Goal: Information Seeking & Learning: Learn about a topic

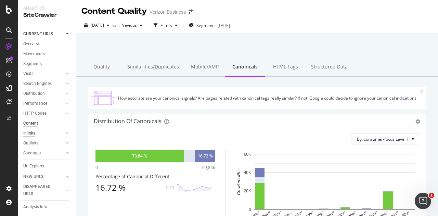
click at [33, 134] on div "Inlinks" at bounding box center [29, 133] width 12 height 7
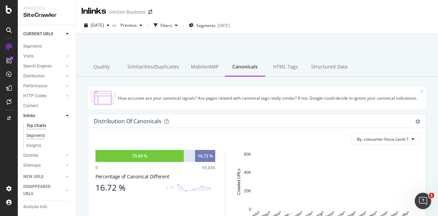
scroll to position [18, 0]
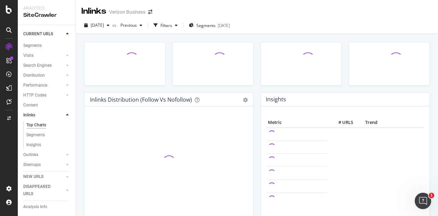
click at [29, 126] on div "Top Charts" at bounding box center [36, 125] width 20 height 7
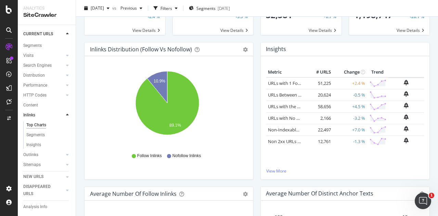
scroll to position [51, 0]
drag, startPoint x: 252, startPoint y: 115, endPoint x: 253, endPoint y: 164, distance: 49.7
click at [253, 164] on div "Inlinks Distribution (Follow vs Nofollow) Pie Table Export as CSV Add to Custom…" at bounding box center [169, 114] width 176 height 145
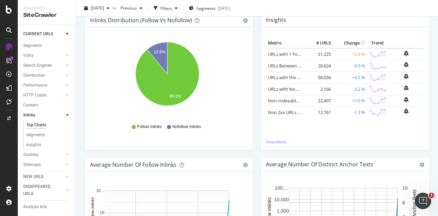
scroll to position [0, 0]
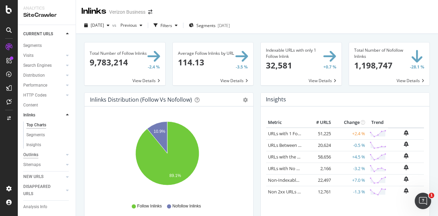
click at [32, 155] on div "Outlinks" at bounding box center [30, 154] width 15 height 7
click at [34, 135] on div "Top Charts" at bounding box center [36, 134] width 20 height 7
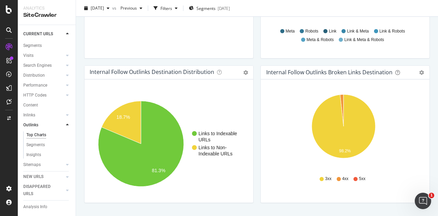
scroll to position [399, 0]
click at [428, 111] on div "Outlinks Verizon Business 2025 Aug. 26th vs Previous Filters Segments 2024-03-0…" at bounding box center [257, 108] width 362 height 216
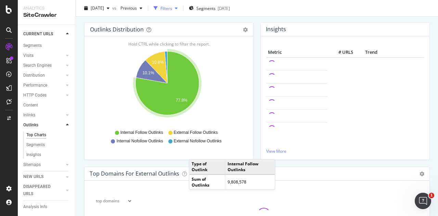
scroll to position [74, 0]
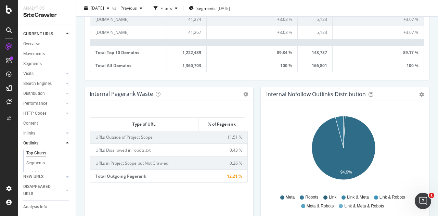
scroll to position [406, 0]
click at [66, 143] on icon at bounding box center [67, 143] width 3 height 4
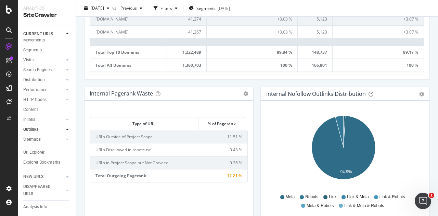
scroll to position [21, 0]
click at [57, 136] on div at bounding box center [60, 139] width 7 height 7
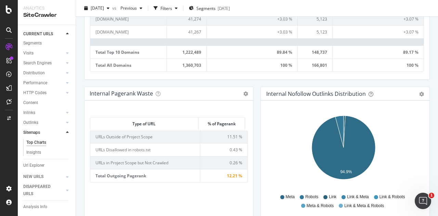
click at [42, 142] on div "Top Charts" at bounding box center [36, 142] width 20 height 7
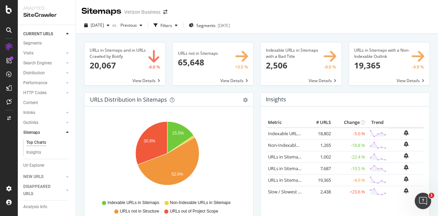
click at [239, 57] on span at bounding box center [213, 63] width 81 height 43
click at [230, 81] on span at bounding box center [213, 63] width 81 height 43
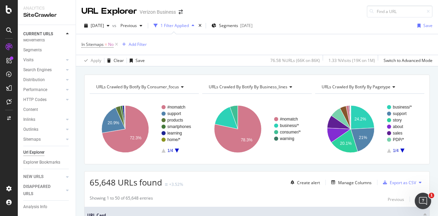
scroll to position [1, 0]
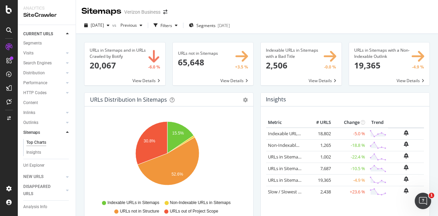
click at [302, 55] on span at bounding box center [301, 63] width 81 height 43
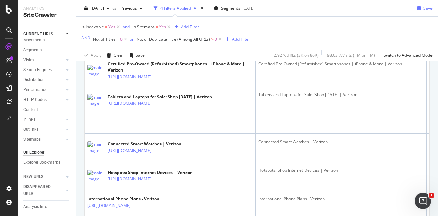
scroll to position [373, 0]
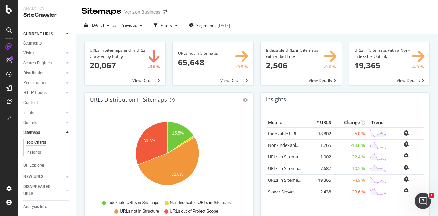
click at [142, 80] on span at bounding box center [125, 63] width 81 height 43
click at [142, 79] on span at bounding box center [125, 63] width 81 height 43
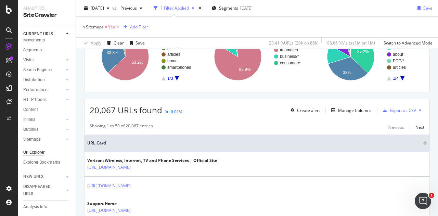
scroll to position [102, 0]
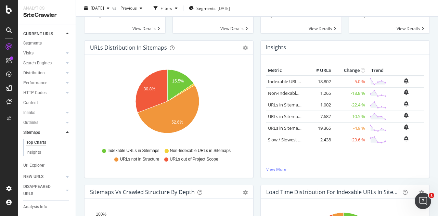
scroll to position [55, 0]
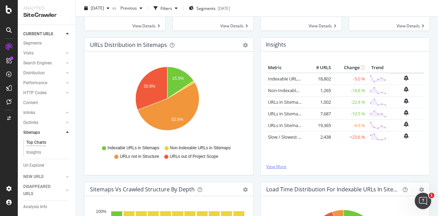
click at [268, 167] on link "View More" at bounding box center [345, 167] width 158 height 6
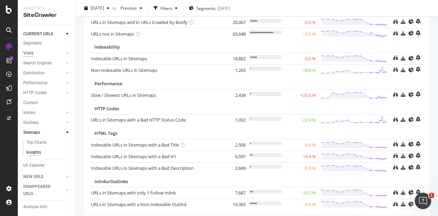
click at [29, 52] on div "Visits" at bounding box center [28, 53] width 10 height 7
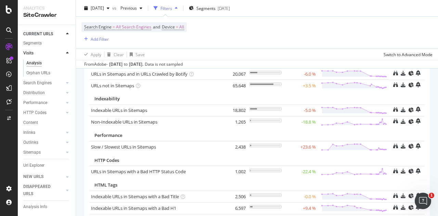
scroll to position [106, 0]
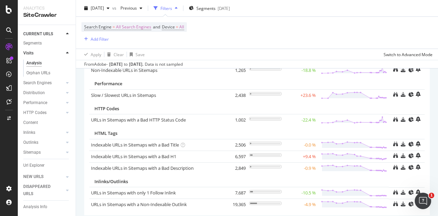
click at [34, 64] on div "Analysis" at bounding box center [33, 63] width 15 height 7
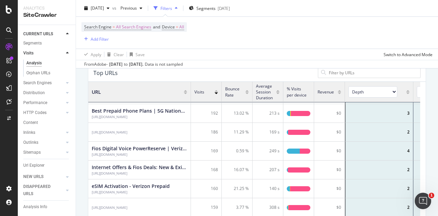
scroll to position [283, 0]
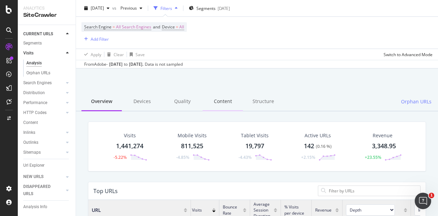
click at [220, 104] on div "Content" at bounding box center [223, 101] width 40 height 19
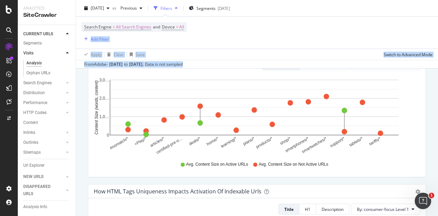
drag, startPoint x: 311, startPoint y: 61, endPoint x: 299, endPoint y: 9, distance: 53.3
click at [319, 41] on div "2025 Aug. 26th vs Previous Filters Segments 2024-03-01 Search Engine = All Sear…" at bounding box center [257, 34] width 362 height 68
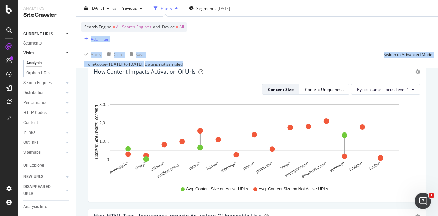
scroll to position [216, 0]
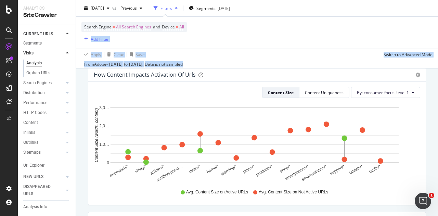
click at [317, 28] on div "Search Engine = All Search Engines and Device = All Add Filter" at bounding box center [256, 33] width 351 height 32
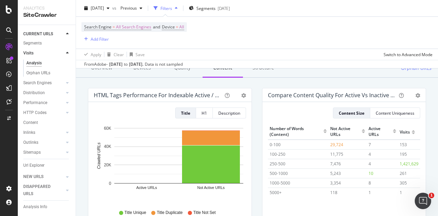
scroll to position [0, 0]
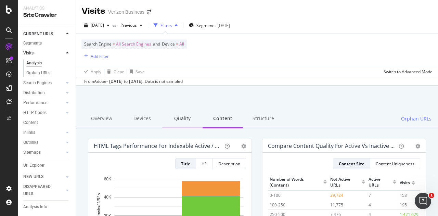
click at [187, 122] on div "Quality" at bounding box center [182, 119] width 40 height 19
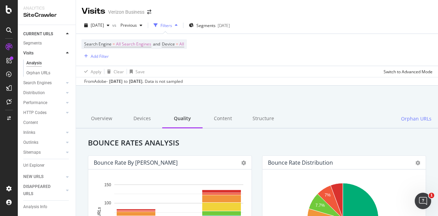
click at [344, 44] on div "Search Engine = All Search Engines and Device = All Add Filter" at bounding box center [256, 50] width 351 height 32
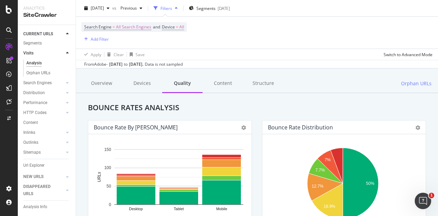
scroll to position [38, 0]
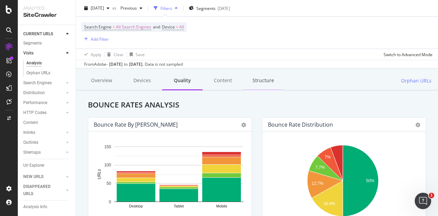
click at [260, 83] on div "Structure" at bounding box center [263, 81] width 40 height 19
click at [249, 83] on div "Structure" at bounding box center [263, 81] width 40 height 19
click at [259, 83] on div "Structure" at bounding box center [263, 81] width 40 height 19
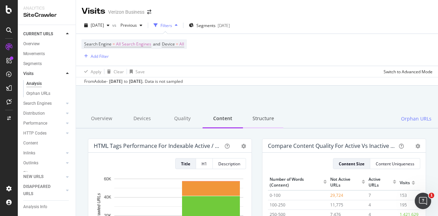
click at [266, 120] on div "Structure" at bounding box center [263, 119] width 40 height 19
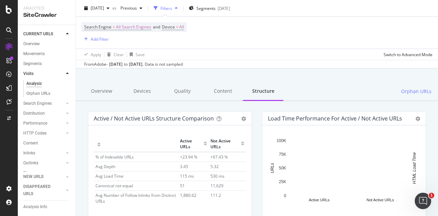
scroll to position [13, 0]
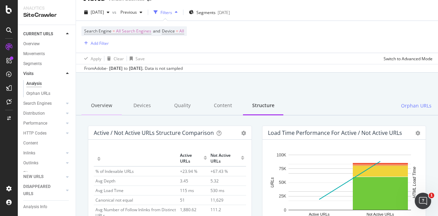
click at [108, 110] on div "Overview" at bounding box center [101, 106] width 40 height 19
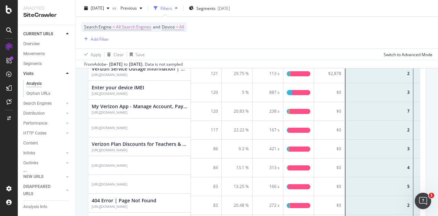
scroll to position [410, 0]
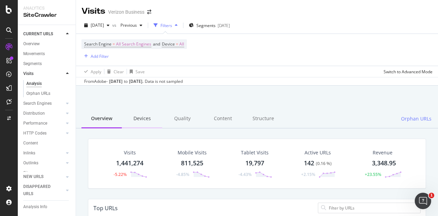
click at [146, 121] on div "Devices" at bounding box center [142, 119] width 40 height 19
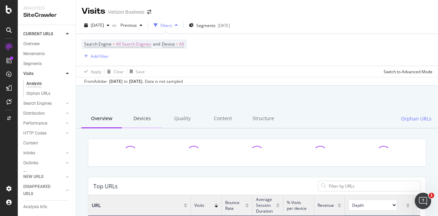
click at [146, 121] on div "Devices" at bounding box center [142, 119] width 40 height 19
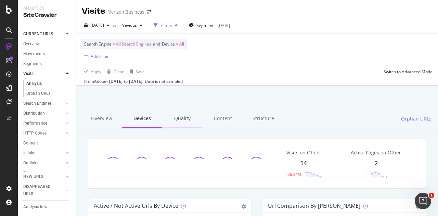
click at [182, 125] on div "Quality" at bounding box center [182, 119] width 40 height 19
click at [252, 118] on div "Structure" at bounding box center [263, 119] width 40 height 19
